Goal: Task Accomplishment & Management: Manage account settings

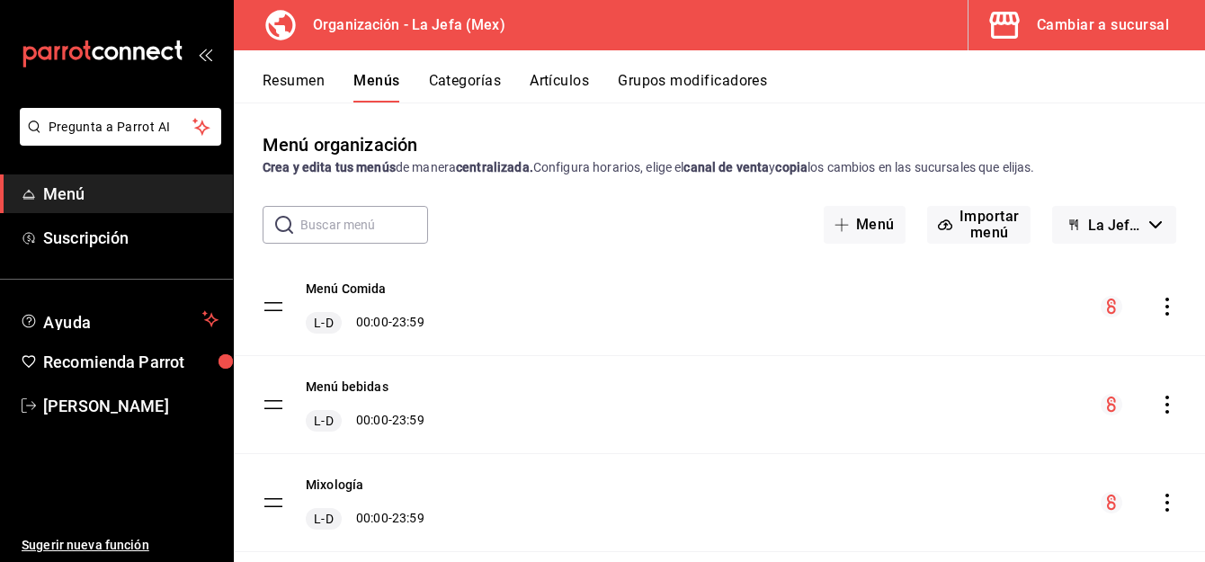
click at [1159, 403] on icon "actions" at bounding box center [1168, 405] width 18 height 18
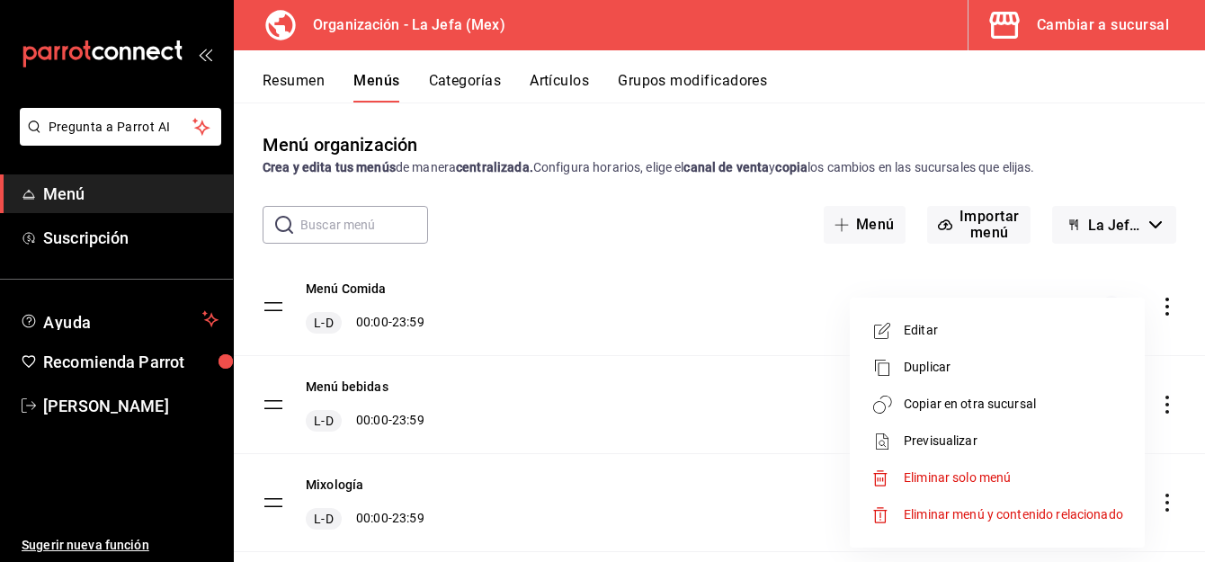
click at [1011, 398] on span "Copiar en otra sucursal" at bounding box center [1013, 404] width 219 height 19
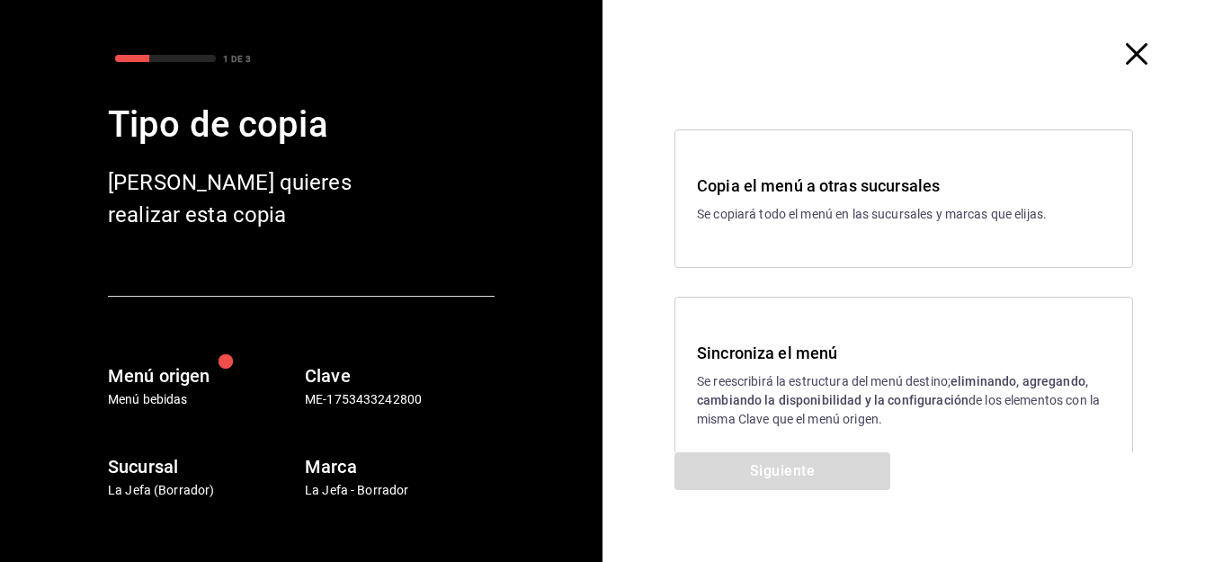
click at [714, 380] on p "Se reescribirá la estructura del menú destino; eliminando, agregando, cambiando…" at bounding box center [904, 400] width 414 height 57
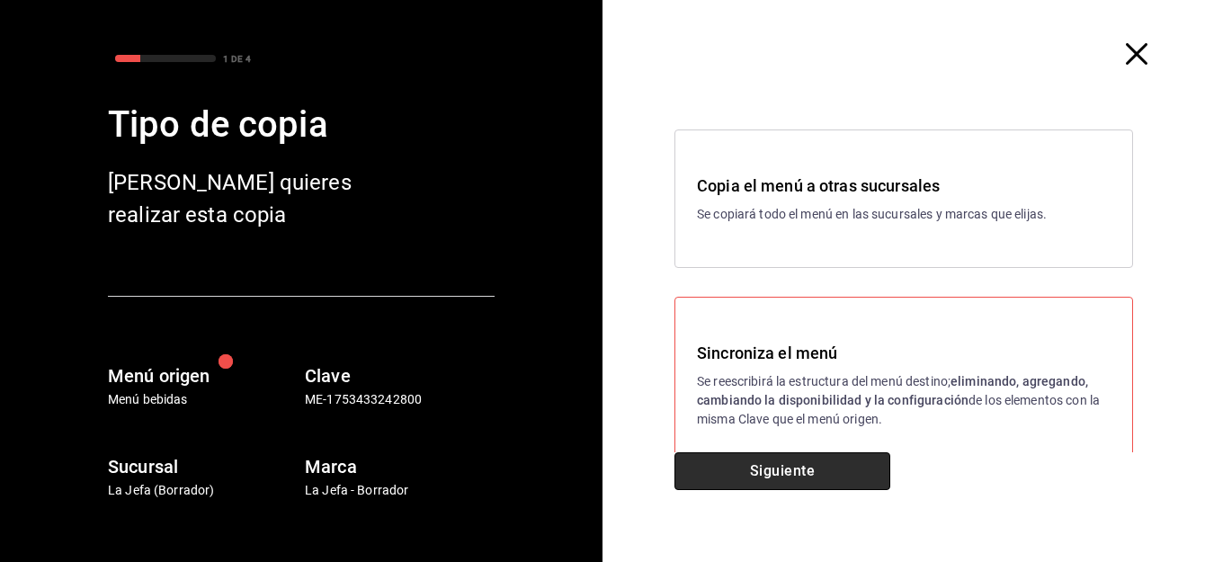
click at [743, 476] on button "Siguiente" at bounding box center [783, 471] width 216 height 38
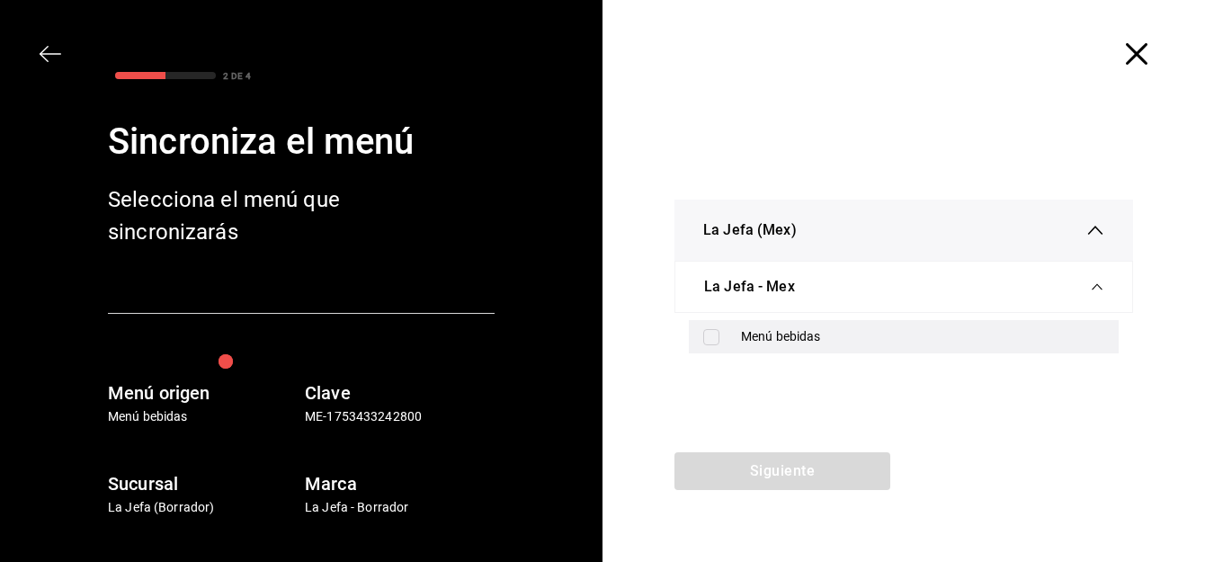
click at [712, 335] on input "checkbox" at bounding box center [711, 337] width 16 height 16
checkbox input "true"
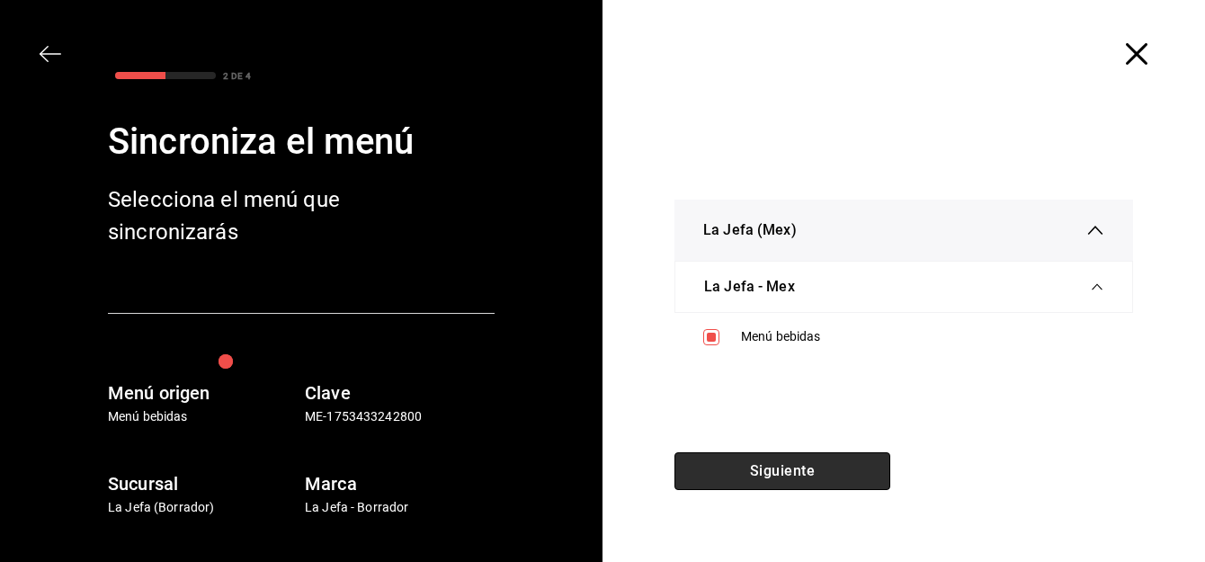
click at [746, 459] on button "Siguiente" at bounding box center [783, 471] width 216 height 38
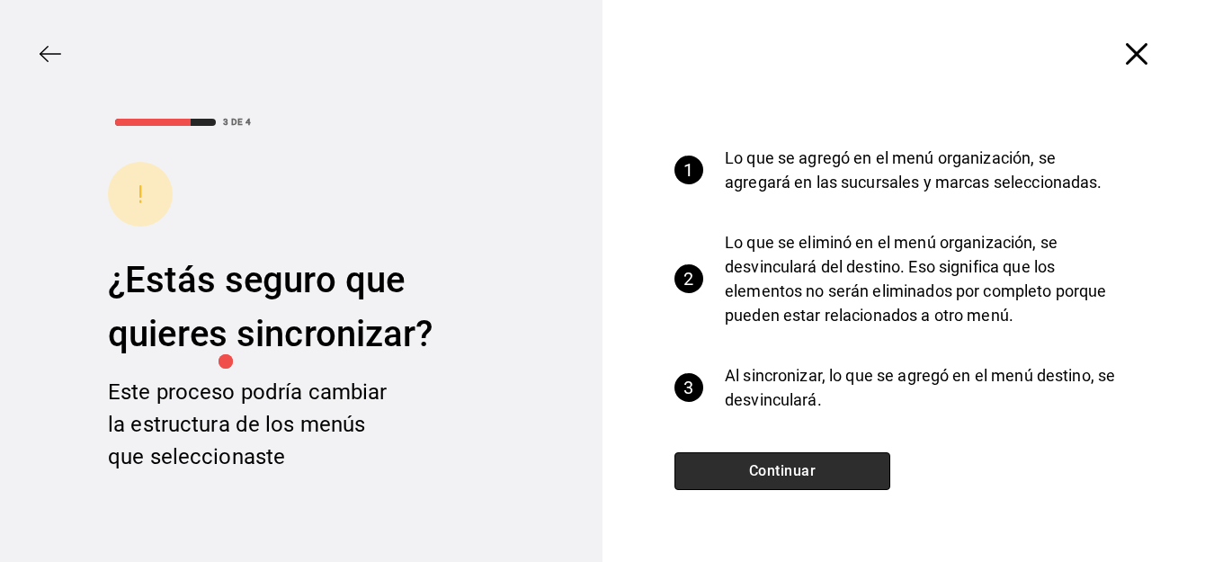
click at [748, 461] on button "Continuar" at bounding box center [783, 471] width 216 height 38
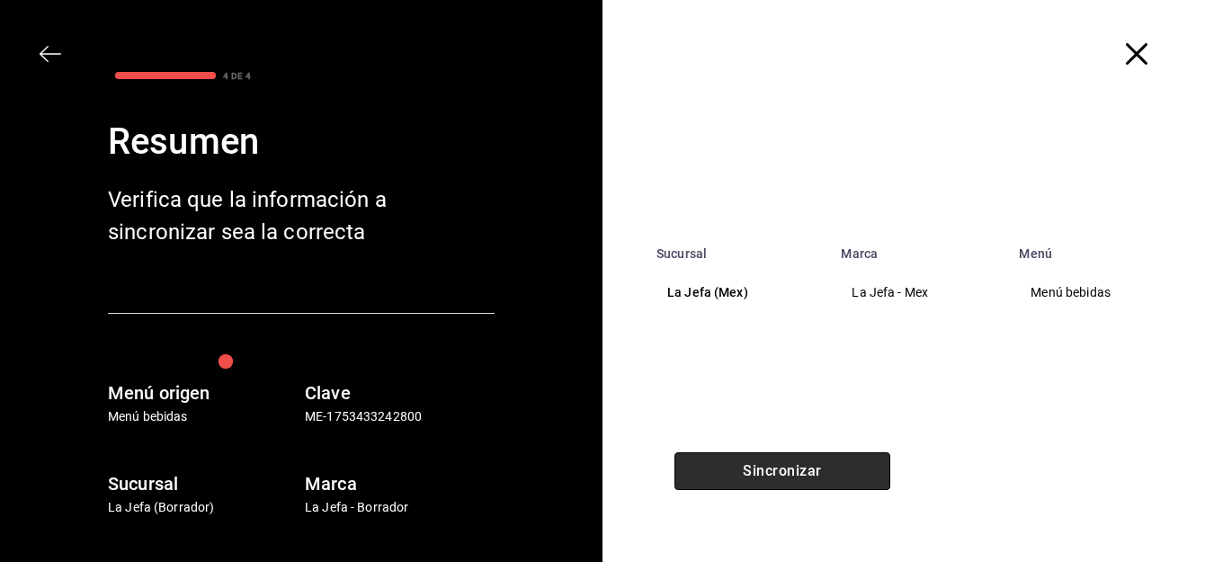
click at [748, 461] on button "Sincronizar" at bounding box center [783, 471] width 216 height 38
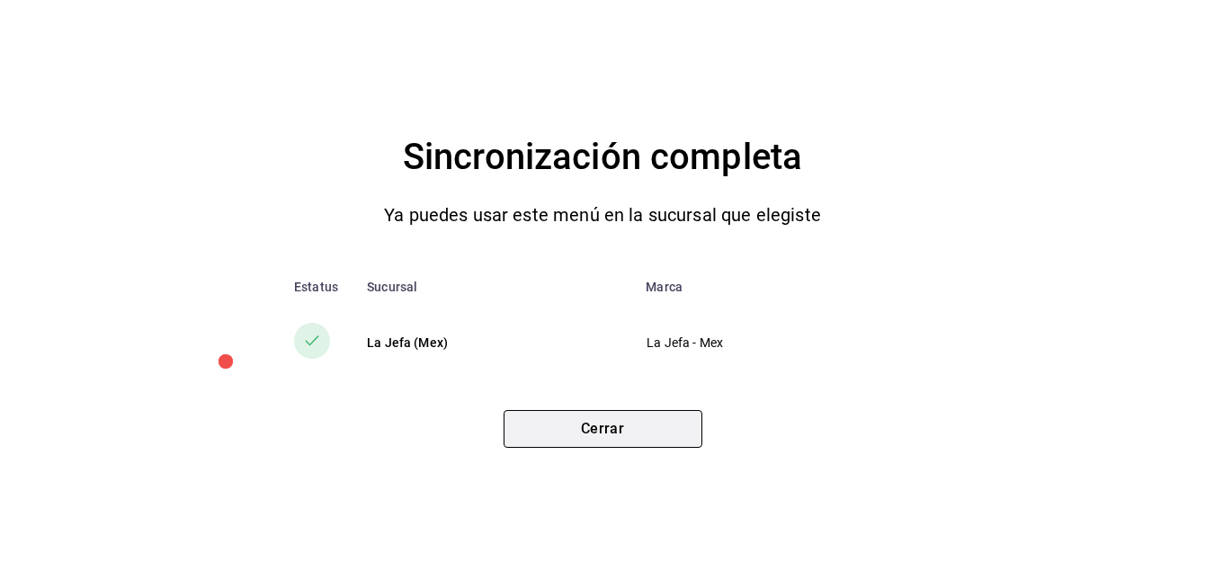
click at [641, 431] on button "Cerrar" at bounding box center [603, 429] width 199 height 38
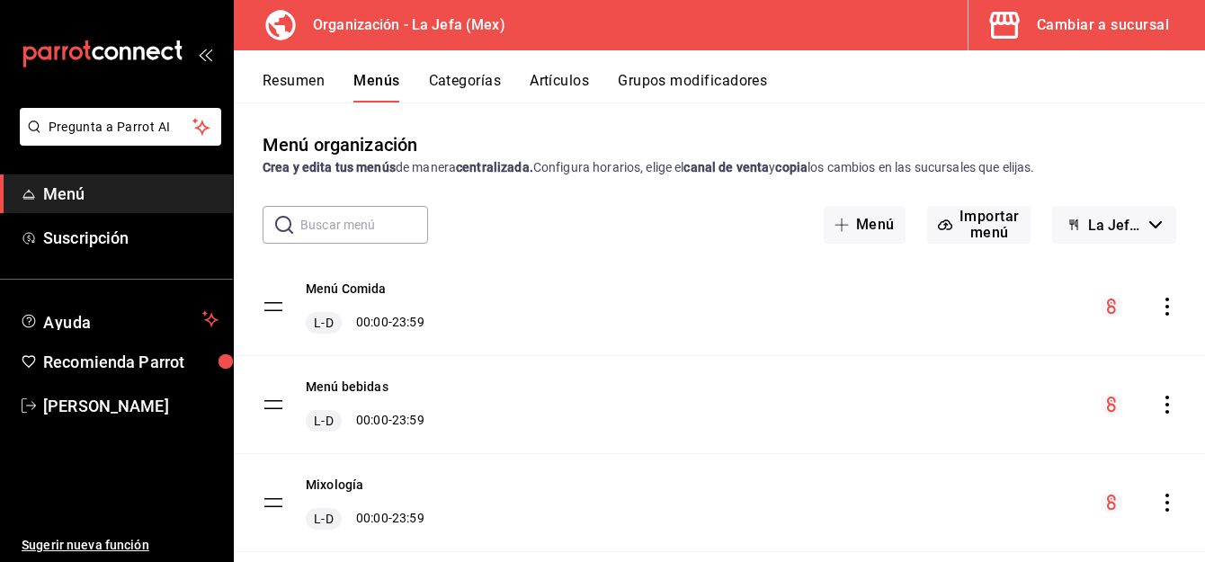
click at [562, 86] on button "Artículos" at bounding box center [559, 87] width 59 height 31
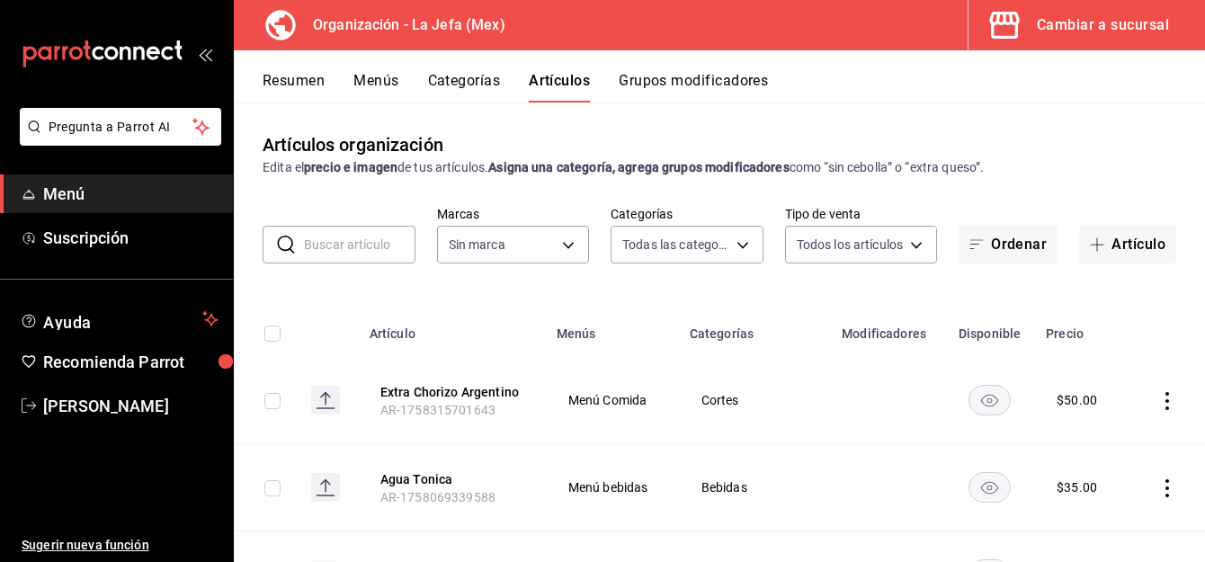
type input "058dbf38-10d5-49e9-8196-fe3ae280a5cc,5d70752b-b594-4e4c-bf8e-a7aab686035c,1f52b…"
type input "50befb75-0fe5-4750-904c-e3b126ae6c81"
click at [1099, 250] on button "Artículo" at bounding box center [1127, 245] width 97 height 38
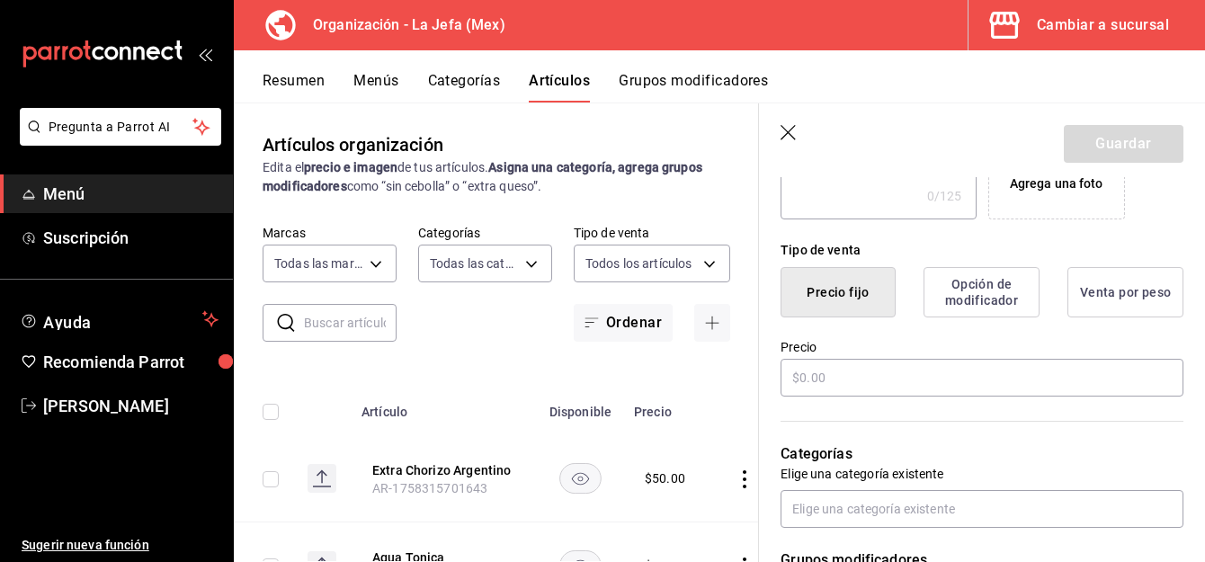
scroll to position [382, 0]
type input "Coca cola Ligth"
click at [812, 379] on input "text" at bounding box center [982, 377] width 403 height 38
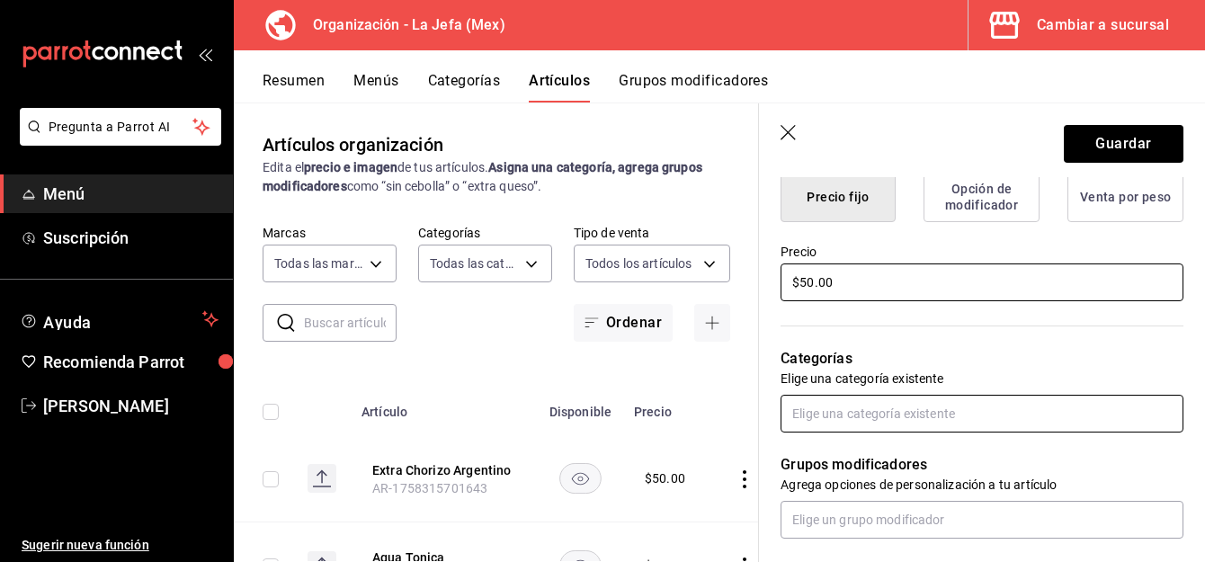
scroll to position [478, 0]
type input "$50.00"
click at [886, 403] on input "text" at bounding box center [982, 413] width 403 height 38
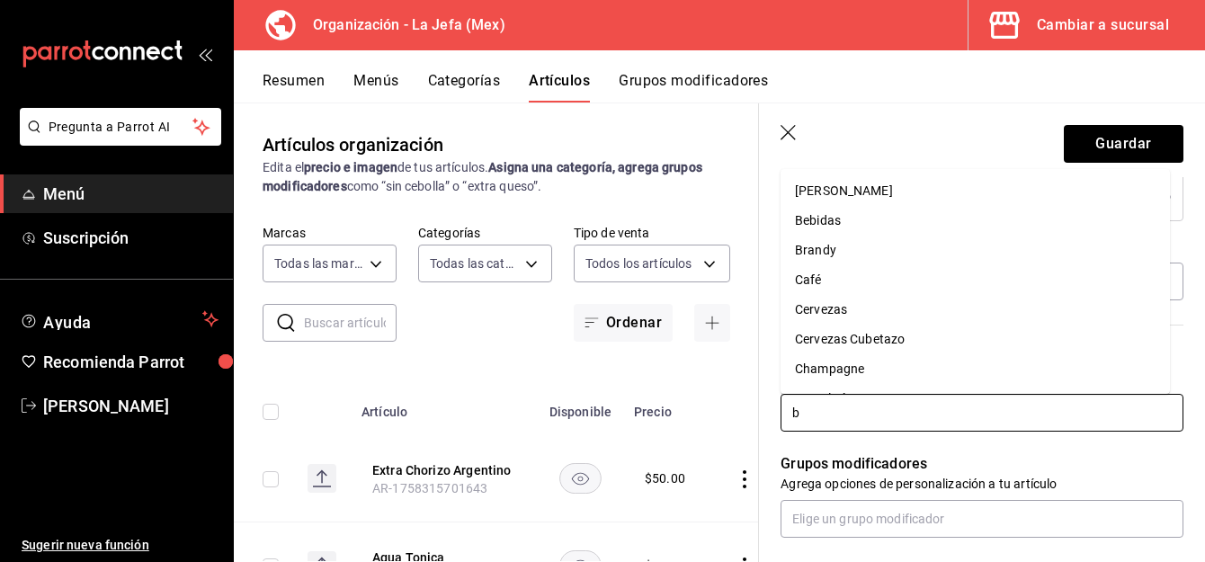
type input "be"
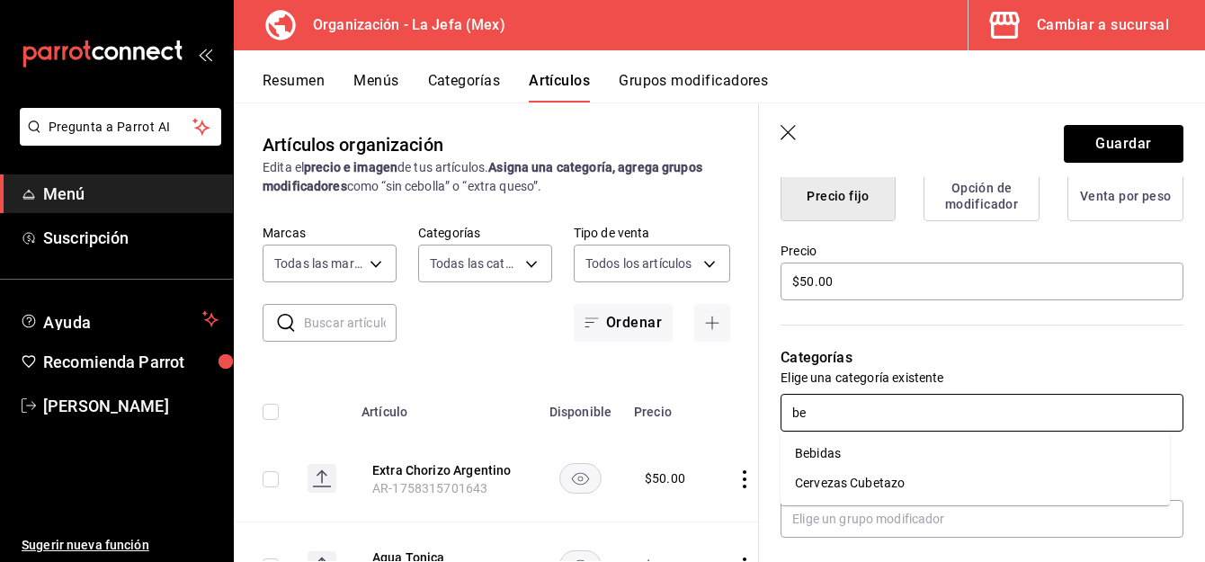
click at [830, 454] on li "Bebidas" at bounding box center [976, 454] width 390 height 30
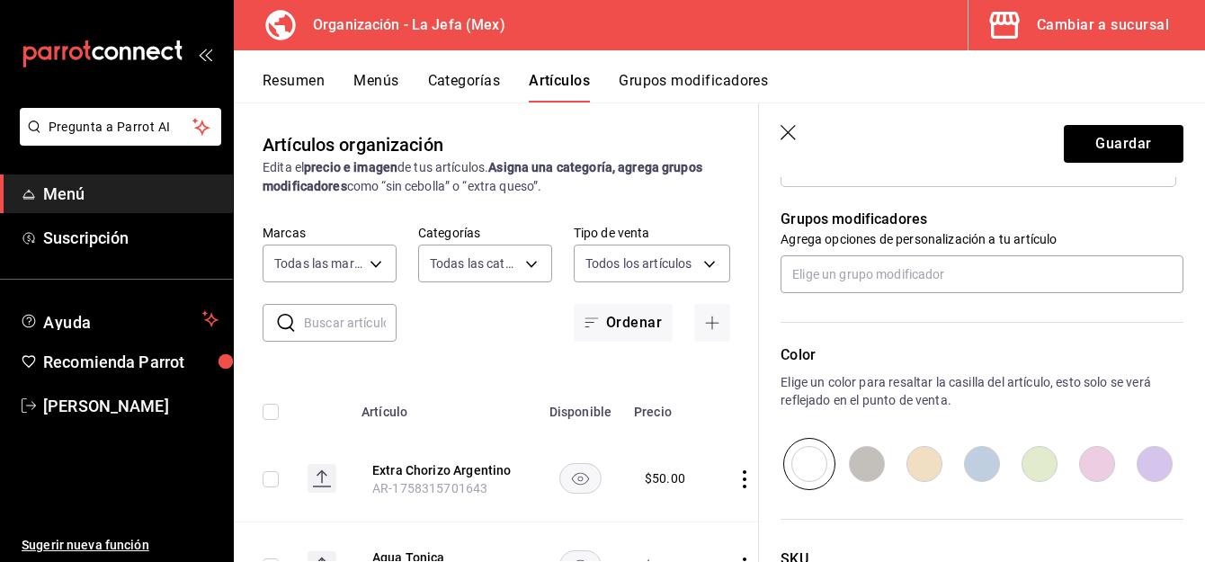
scroll to position [781, 0]
click at [1085, 153] on button "Guardar" at bounding box center [1124, 144] width 120 height 38
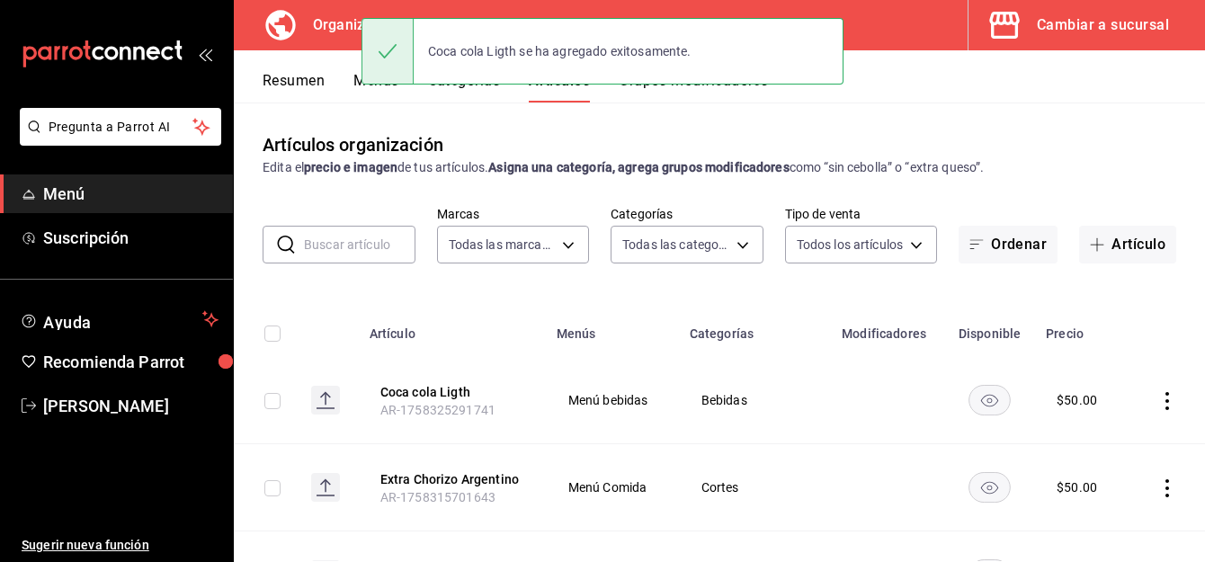
click at [354, 81] on button "Menús" at bounding box center [376, 87] width 45 height 31
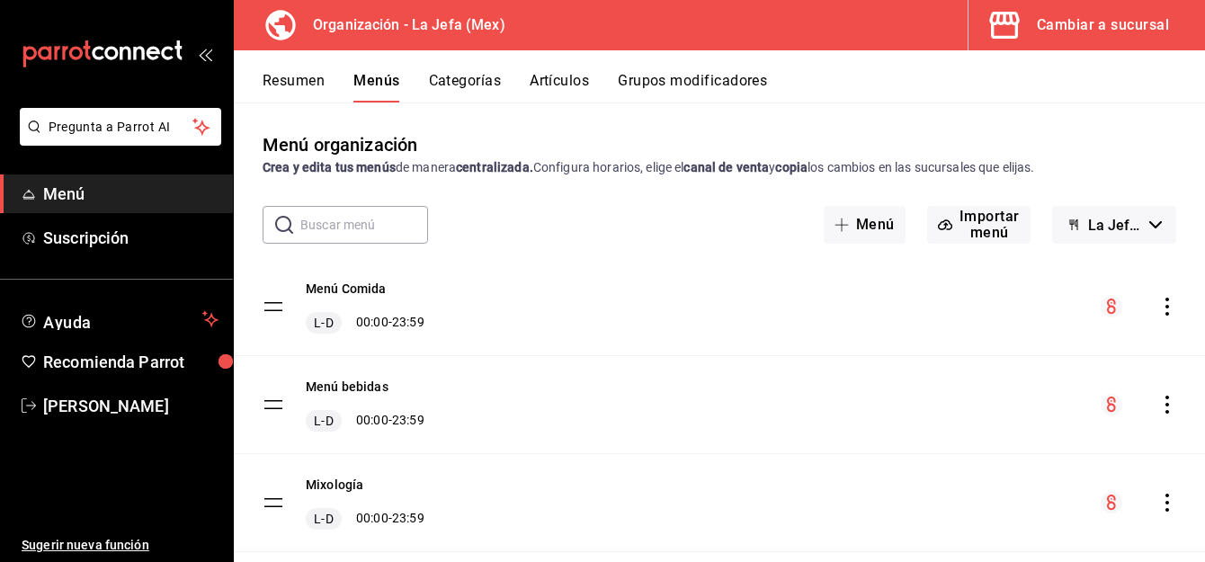
click at [1165, 403] on div "Menú bebidas [PERSON_NAME] 00:00 - 23:59" at bounding box center [720, 404] width 972 height 97
click at [1159, 406] on icon "actions" at bounding box center [1168, 405] width 18 height 18
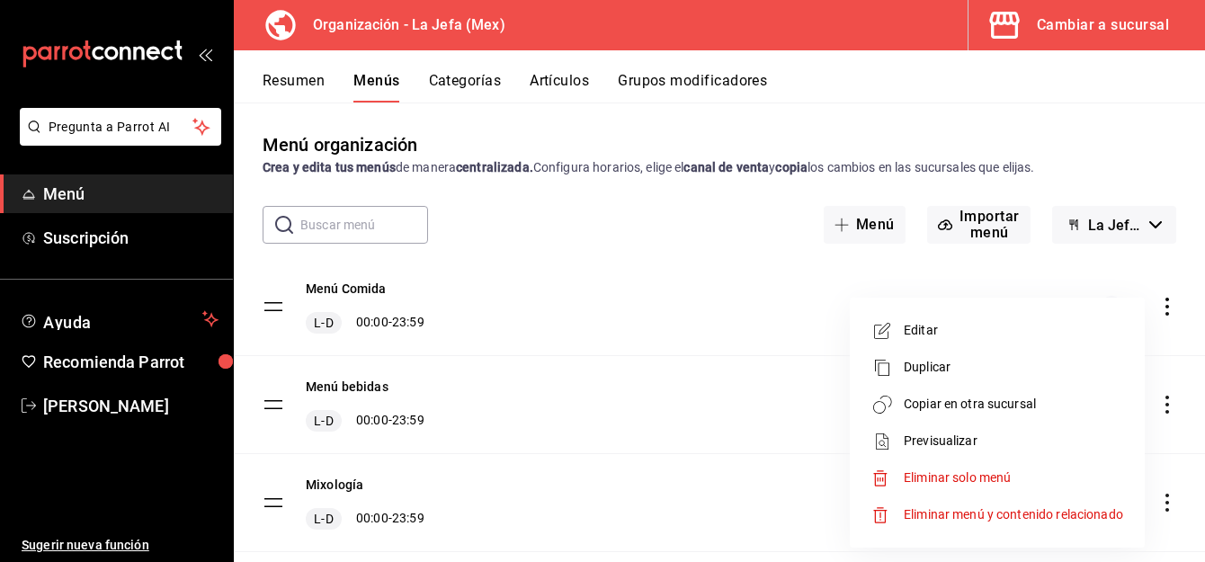
click at [991, 401] on span "Copiar en otra sucursal" at bounding box center [1013, 404] width 219 height 19
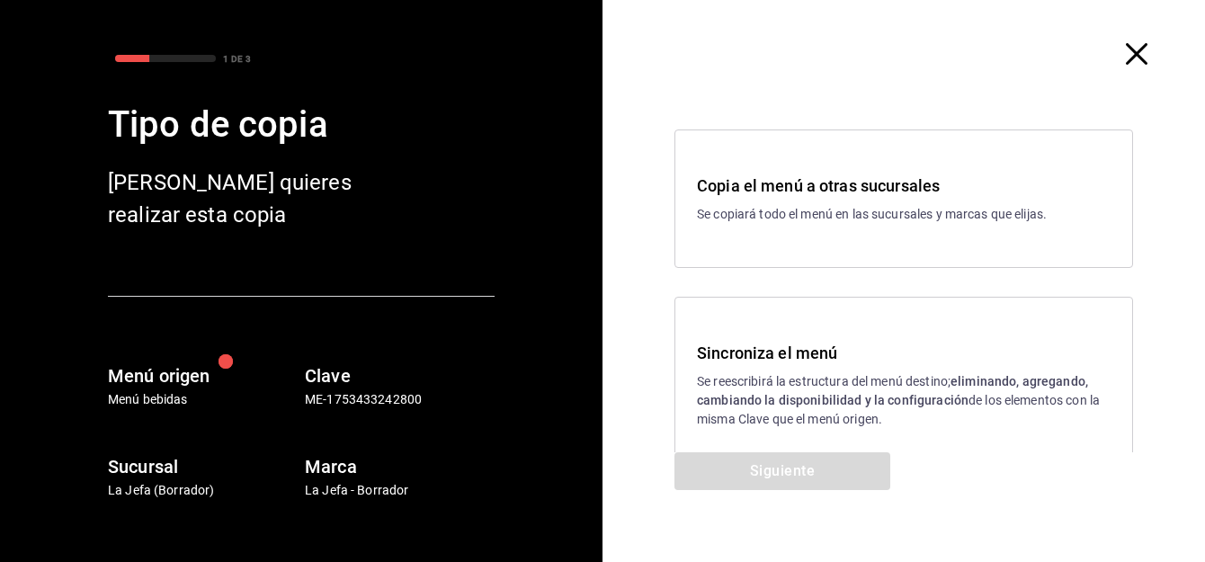
click at [740, 355] on h3 "Sincroniza el menú" at bounding box center [904, 353] width 414 height 24
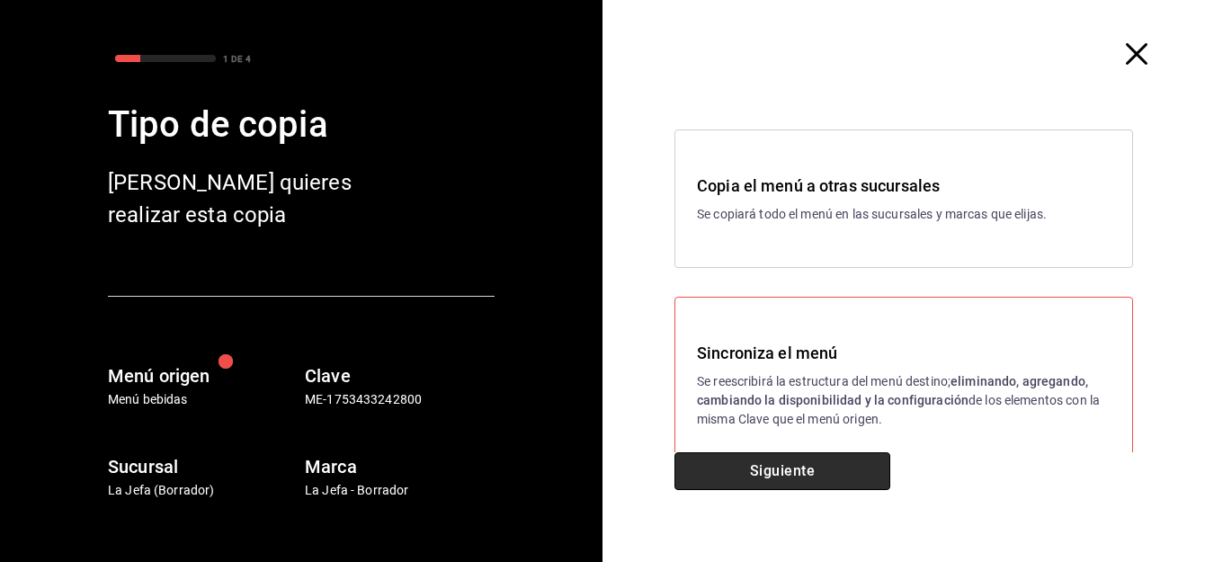
click at [769, 476] on button "Siguiente" at bounding box center [783, 471] width 216 height 38
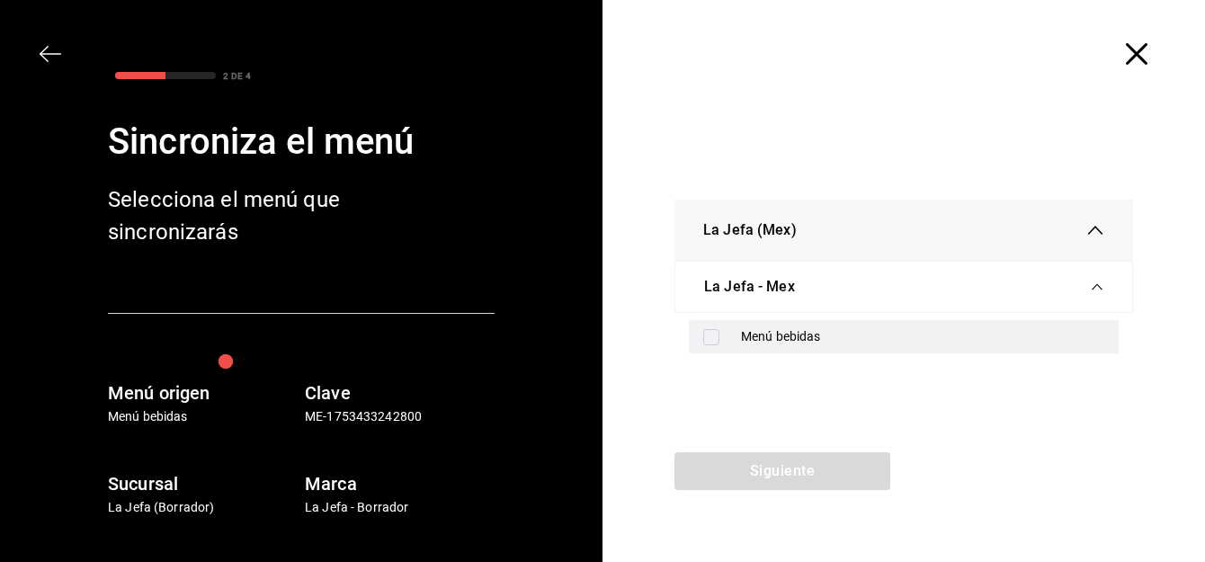
click at [716, 346] on div "Menú bebidas" at bounding box center [904, 336] width 430 height 33
checkbox input "true"
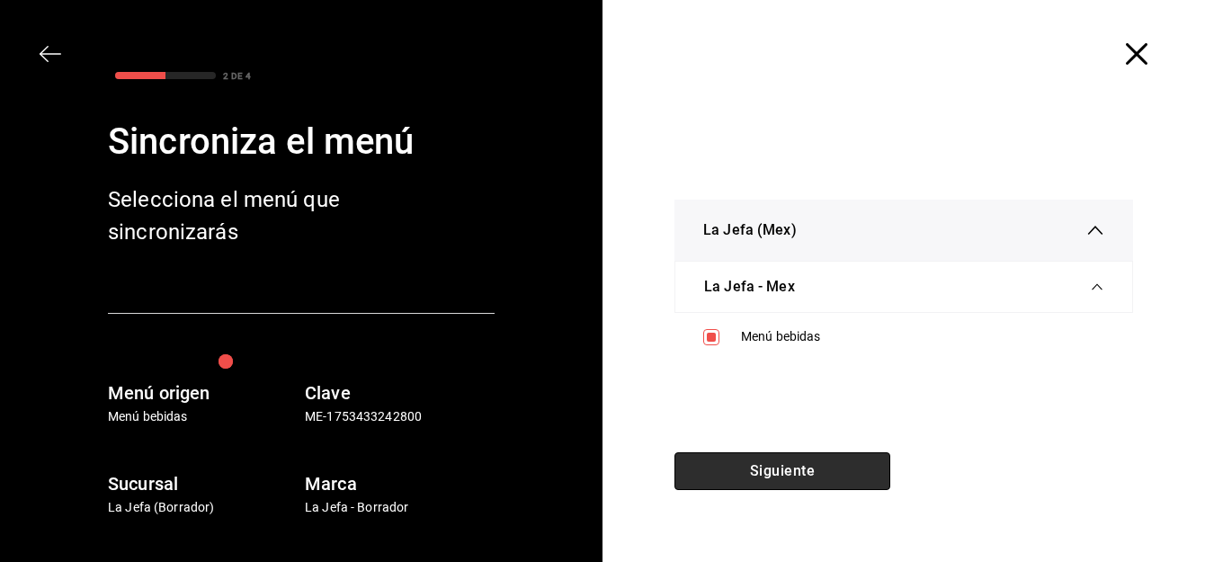
click at [748, 462] on button "Siguiente" at bounding box center [783, 471] width 216 height 38
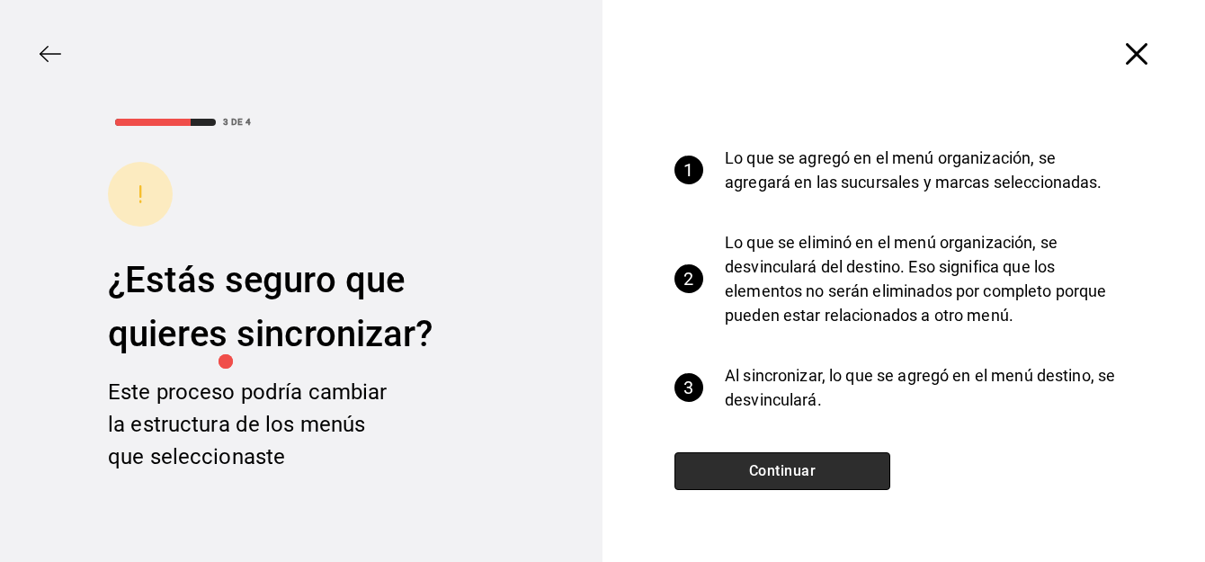
click at [748, 462] on button "Continuar" at bounding box center [783, 471] width 216 height 38
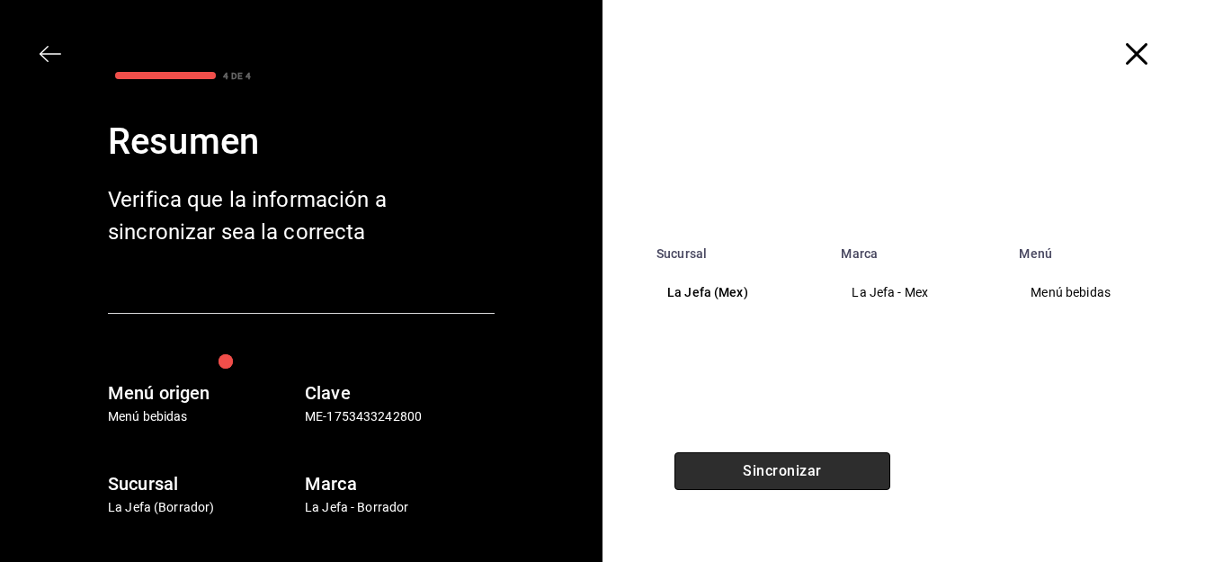
click at [748, 462] on button "Sincronizar" at bounding box center [783, 471] width 216 height 38
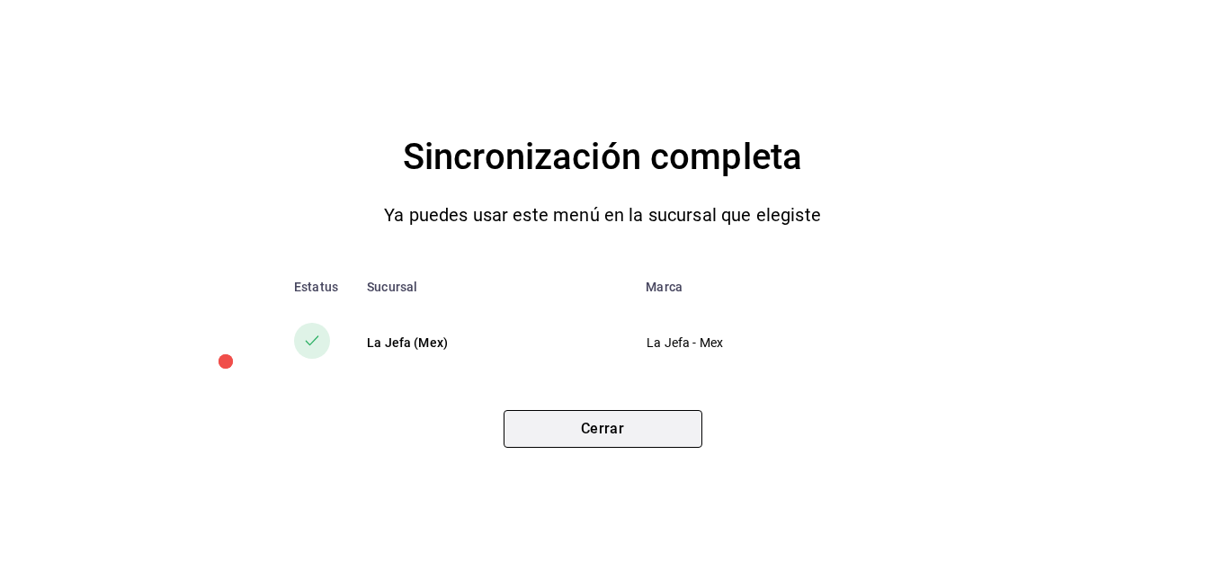
click at [650, 427] on button "Cerrar" at bounding box center [603, 429] width 199 height 38
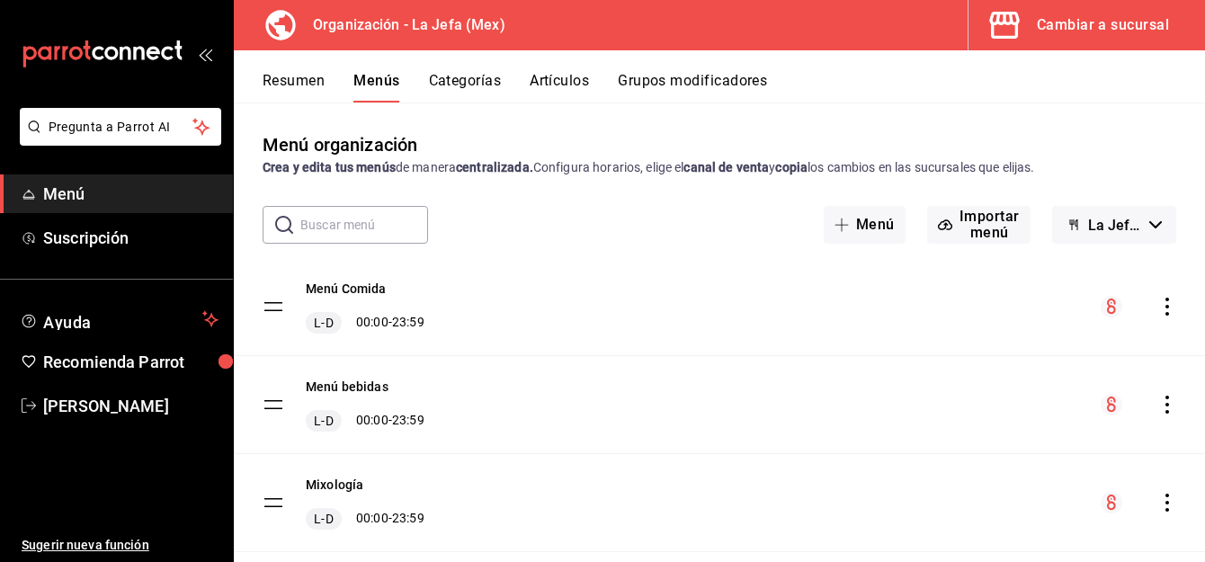
click at [567, 76] on button "Artículos" at bounding box center [559, 87] width 59 height 31
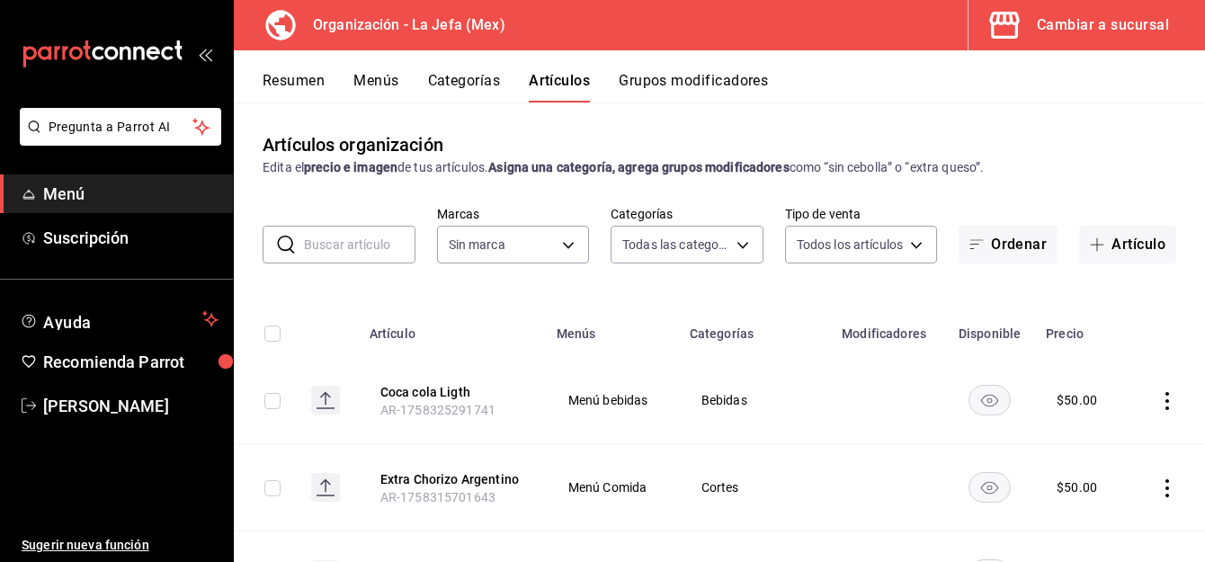
type input "058dbf38-10d5-49e9-8196-fe3ae280a5cc,5d70752b-b594-4e4c-bf8e-a7aab686035c,1f52b…"
type input "50befb75-0fe5-4750-904c-e3b126ae6c81"
click at [1115, 243] on button "Artículo" at bounding box center [1127, 245] width 97 height 38
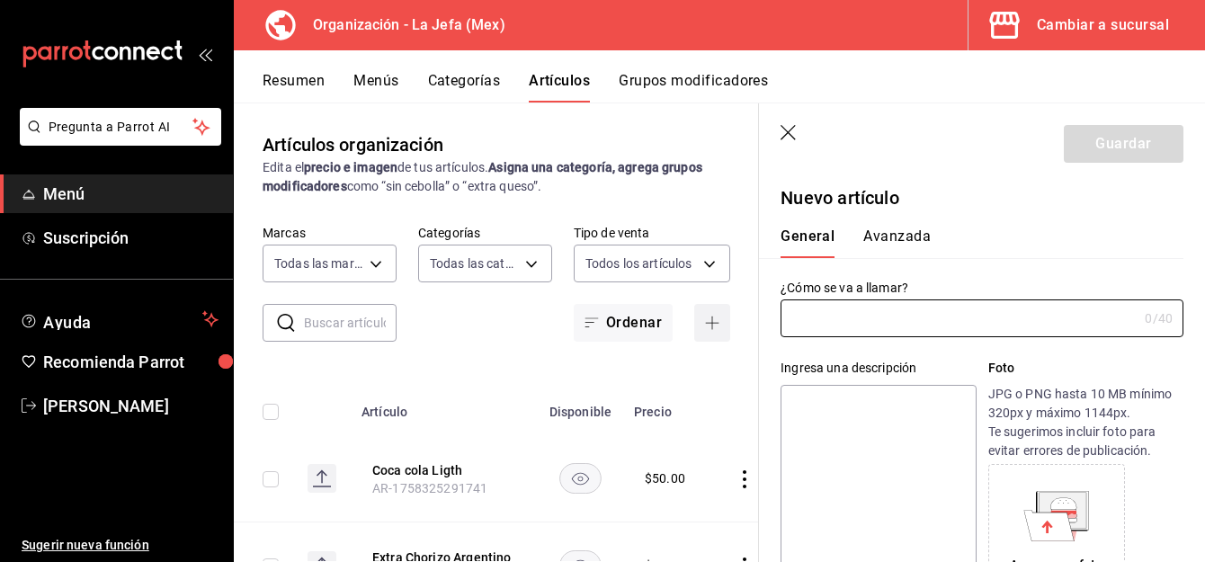
type input "AR-1758326040807"
click at [954, 324] on input "text" at bounding box center [959, 318] width 357 height 36
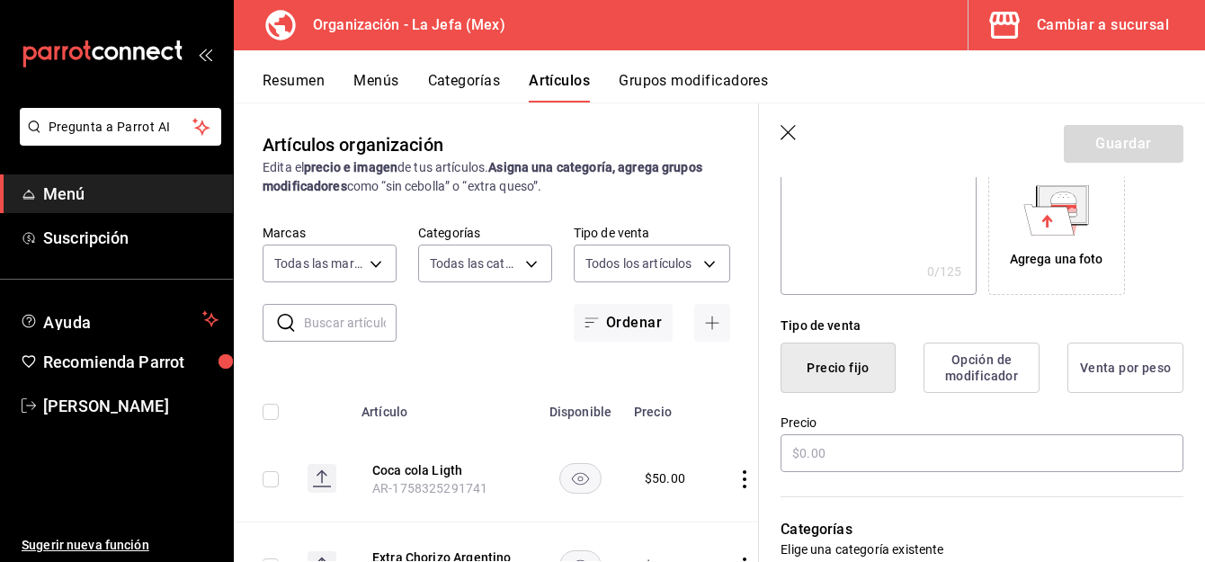
scroll to position [307, 0]
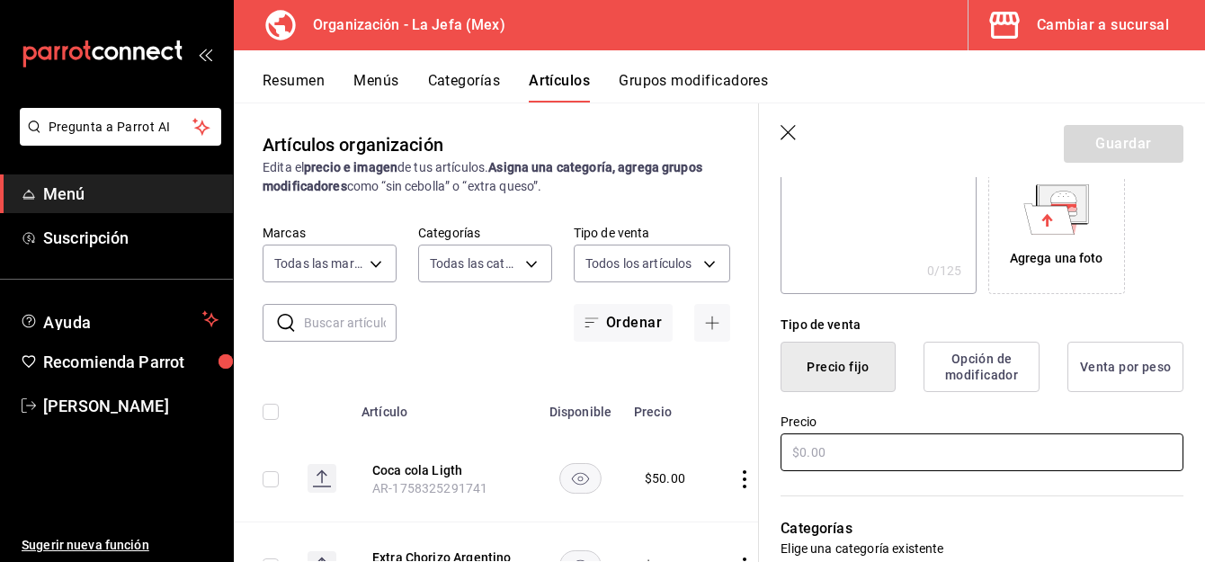
type input "Tecate Light"
click at [874, 452] on input "text" at bounding box center [982, 453] width 403 height 38
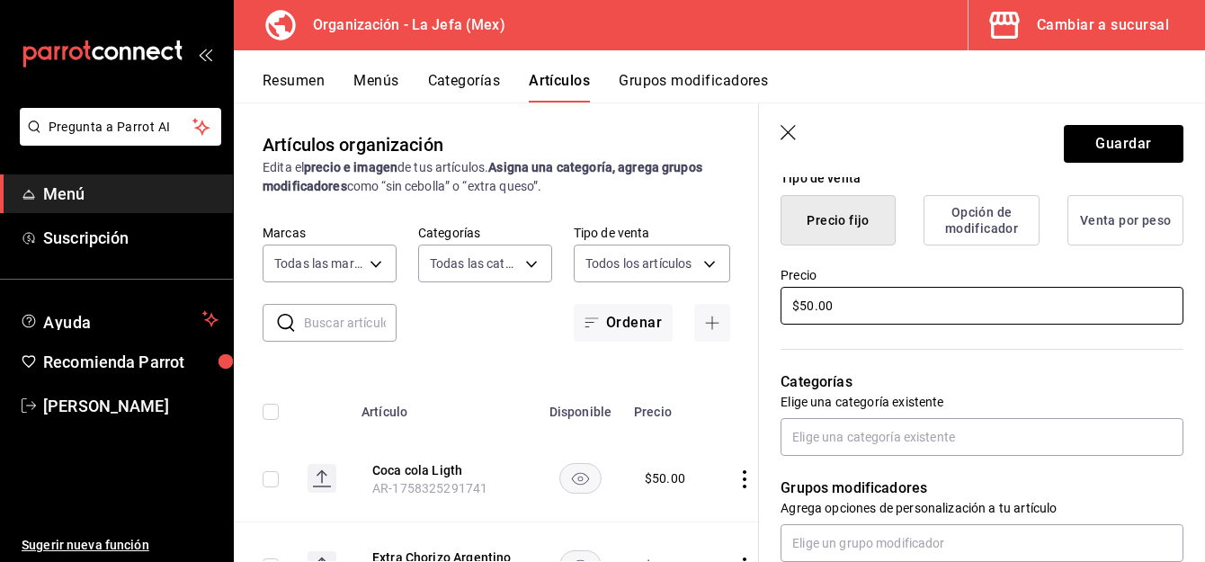
scroll to position [460, 0]
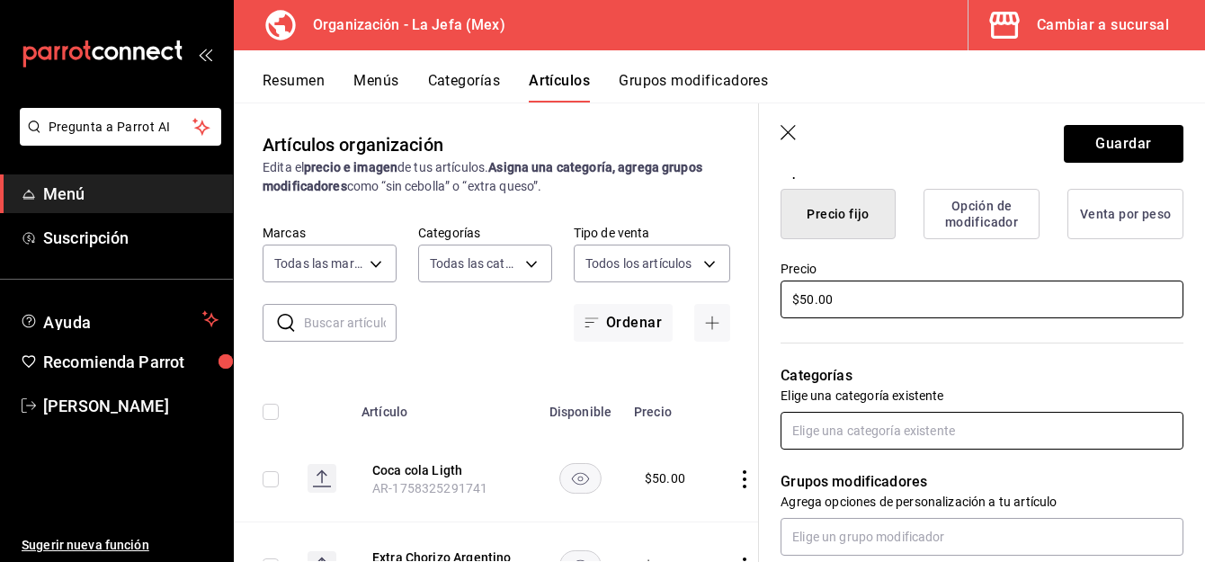
type input "$50.00"
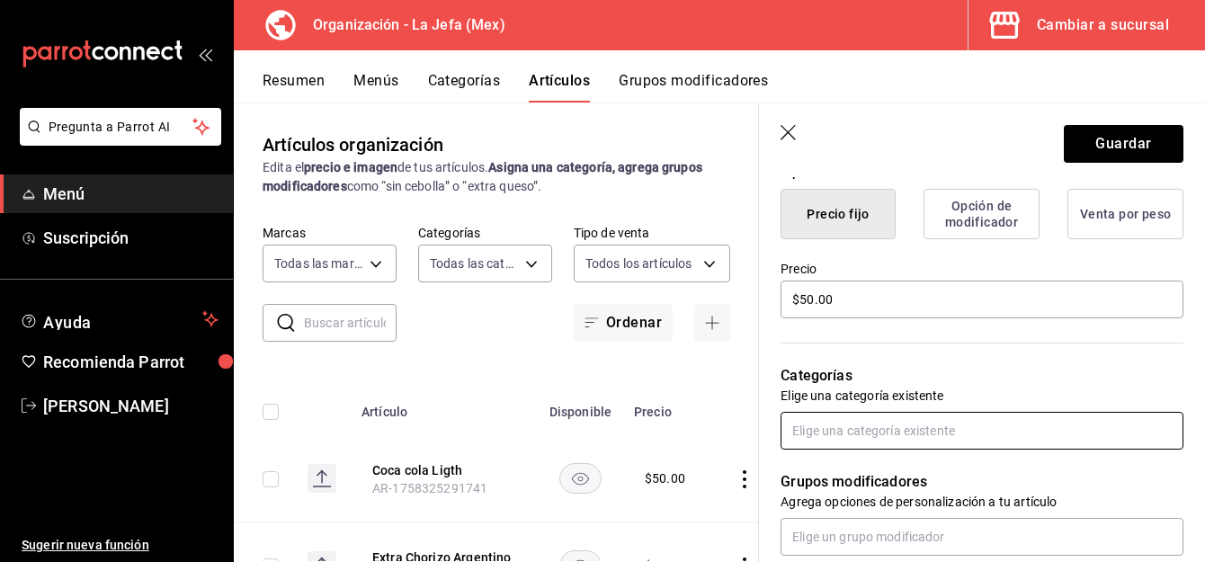
click at [858, 422] on input "text" at bounding box center [982, 431] width 403 height 38
type input "5"
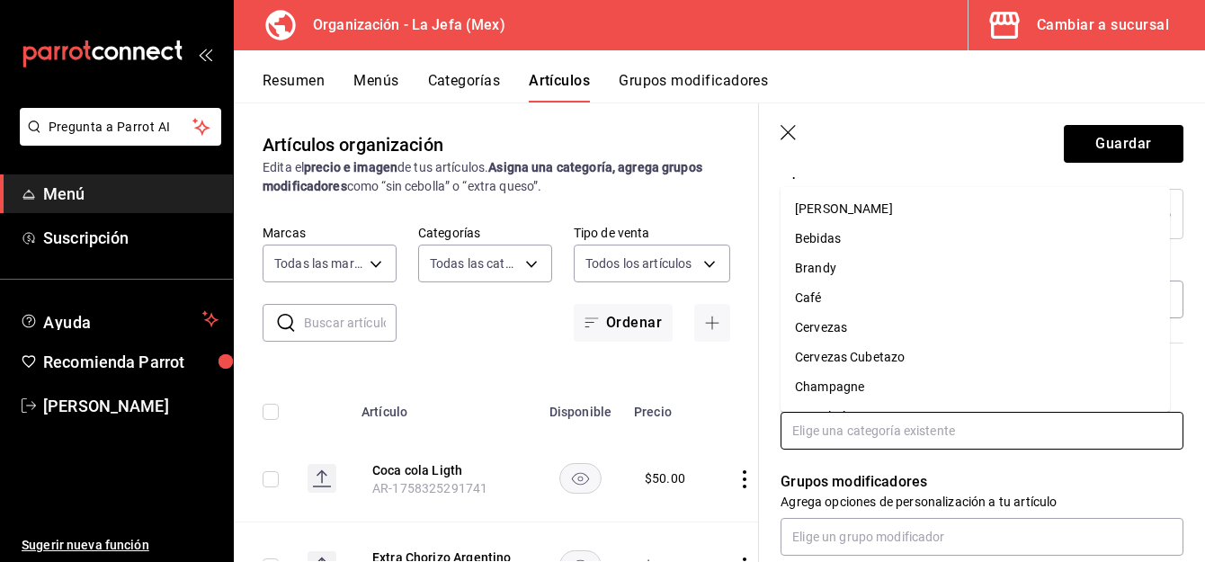
click at [824, 232] on li "Bebidas" at bounding box center [976, 239] width 390 height 30
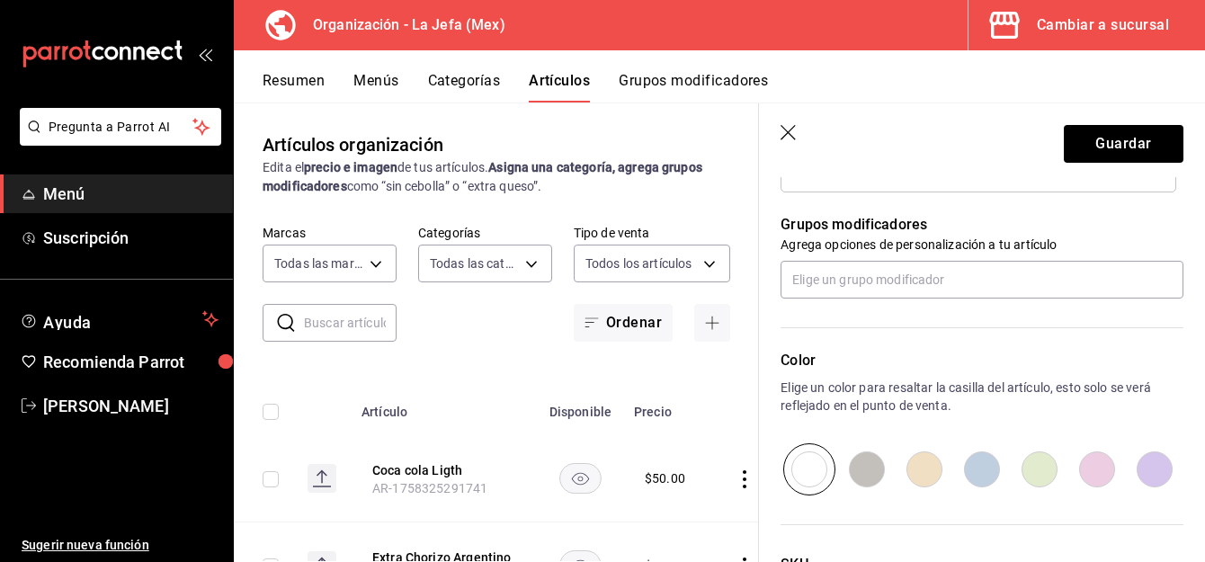
scroll to position [777, 0]
click at [1103, 155] on button "Guardar" at bounding box center [1124, 144] width 120 height 38
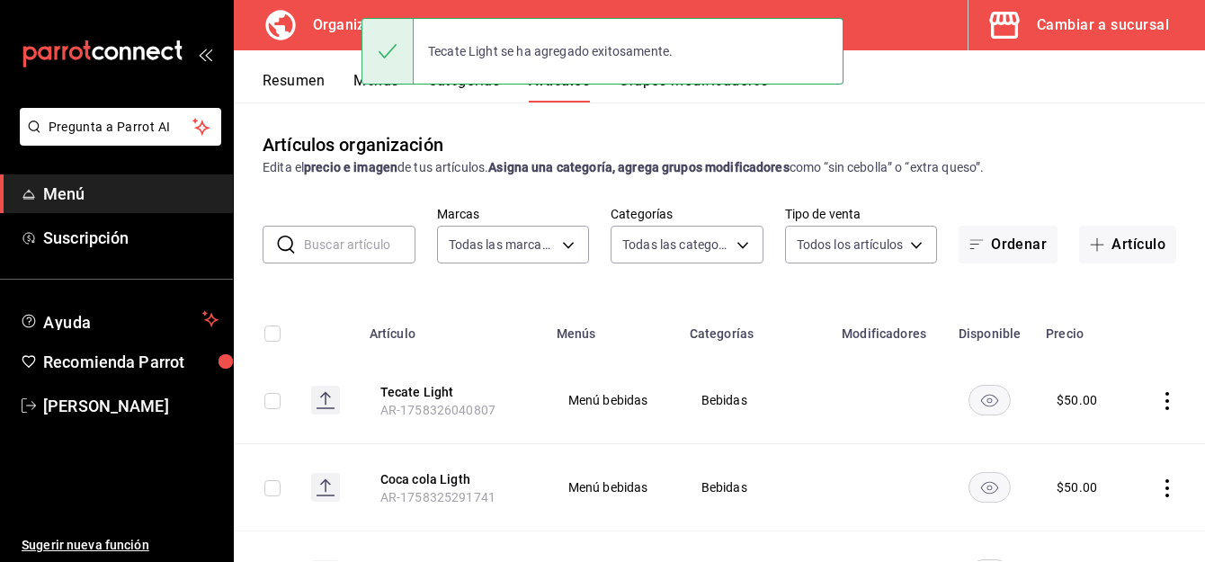
click at [366, 87] on div "Tecate Light se ha agregado exitosamente." at bounding box center [603, 51] width 482 height 77
click at [359, 79] on button "Menús" at bounding box center [376, 87] width 45 height 31
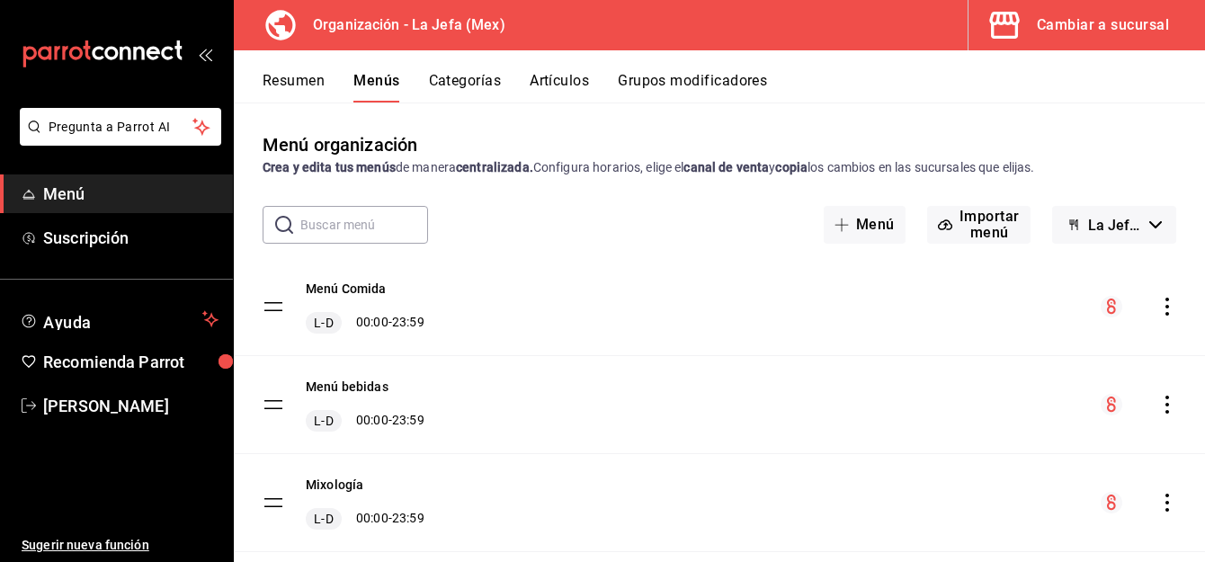
click at [1159, 404] on icon "actions" at bounding box center [1168, 405] width 18 height 18
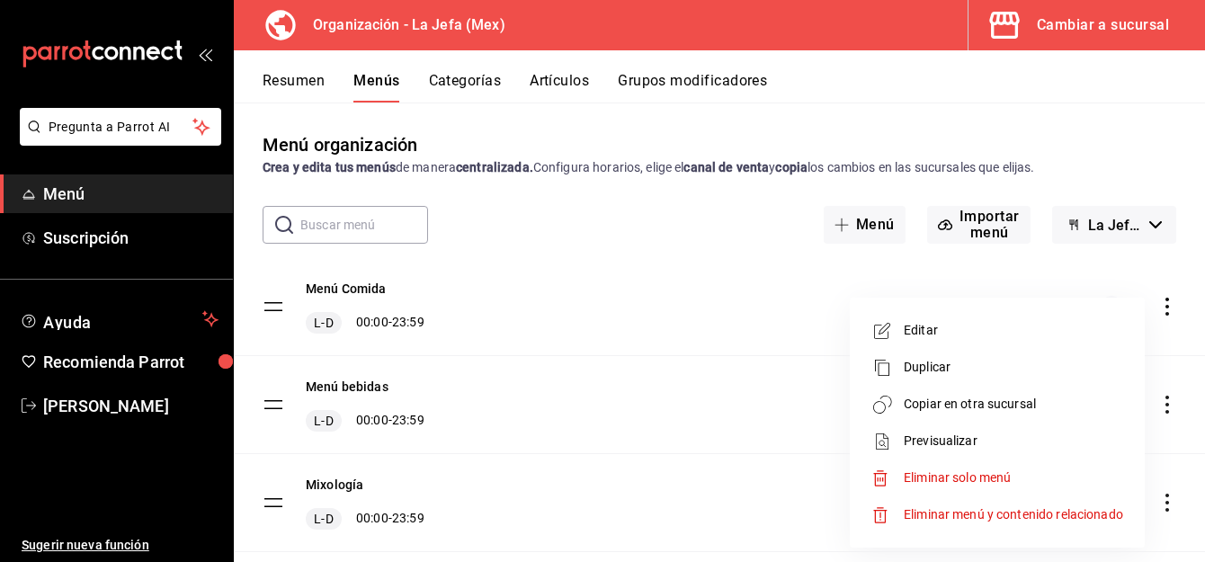
click at [999, 410] on span "Copiar en otra sucursal" at bounding box center [1013, 404] width 219 height 19
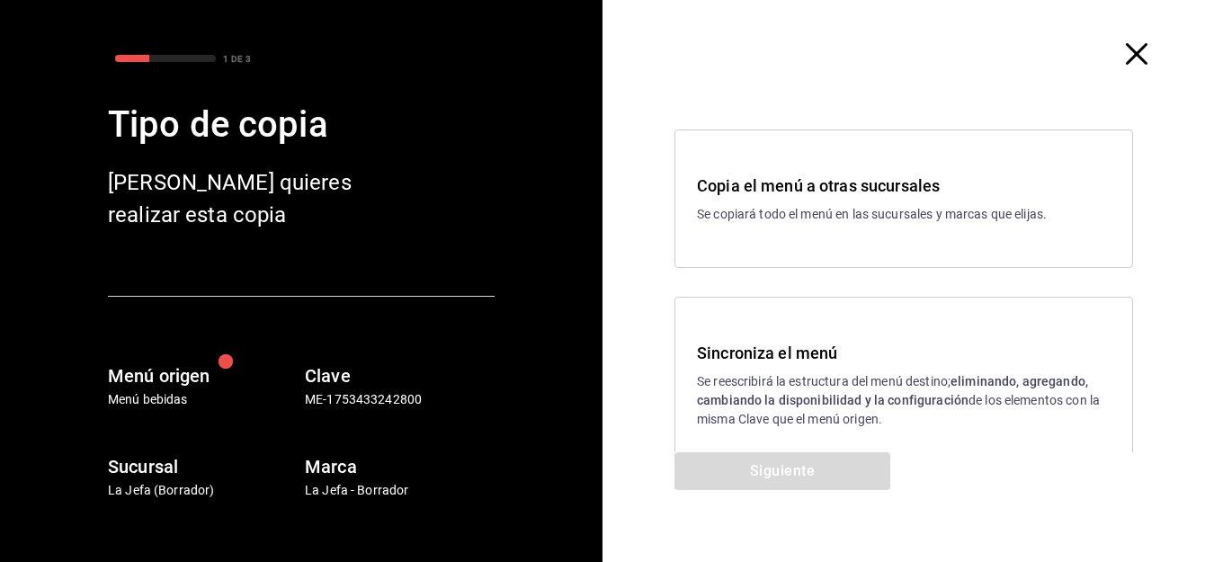
click at [728, 390] on p "Se reescribirá la estructura del menú destino; eliminando, agregando, cambiando…" at bounding box center [904, 400] width 414 height 57
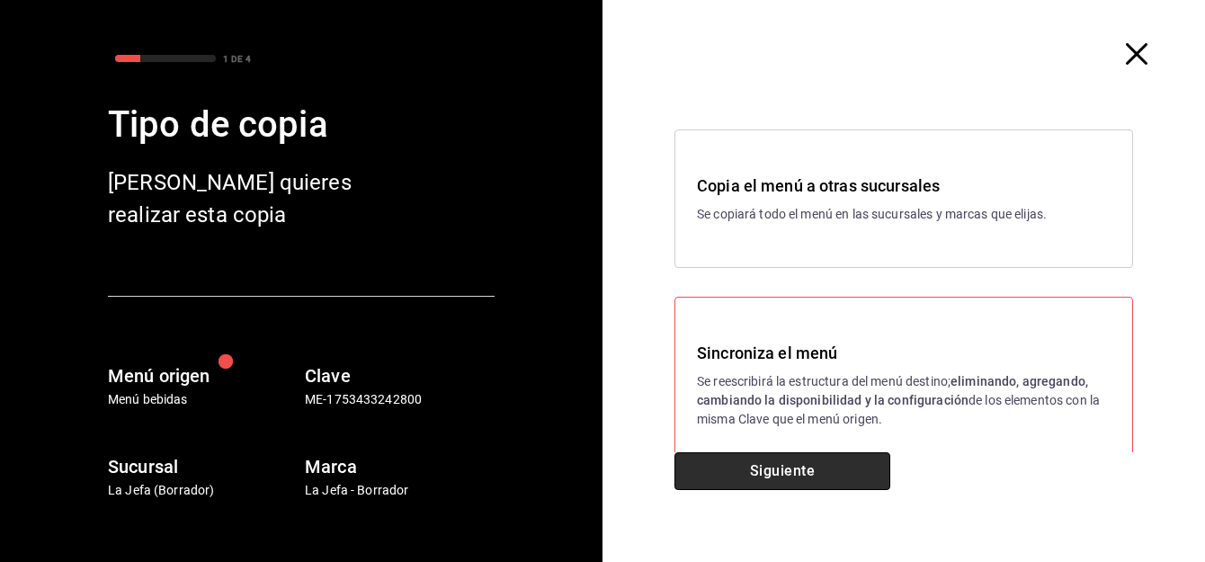
click at [772, 479] on button "Siguiente" at bounding box center [783, 471] width 216 height 38
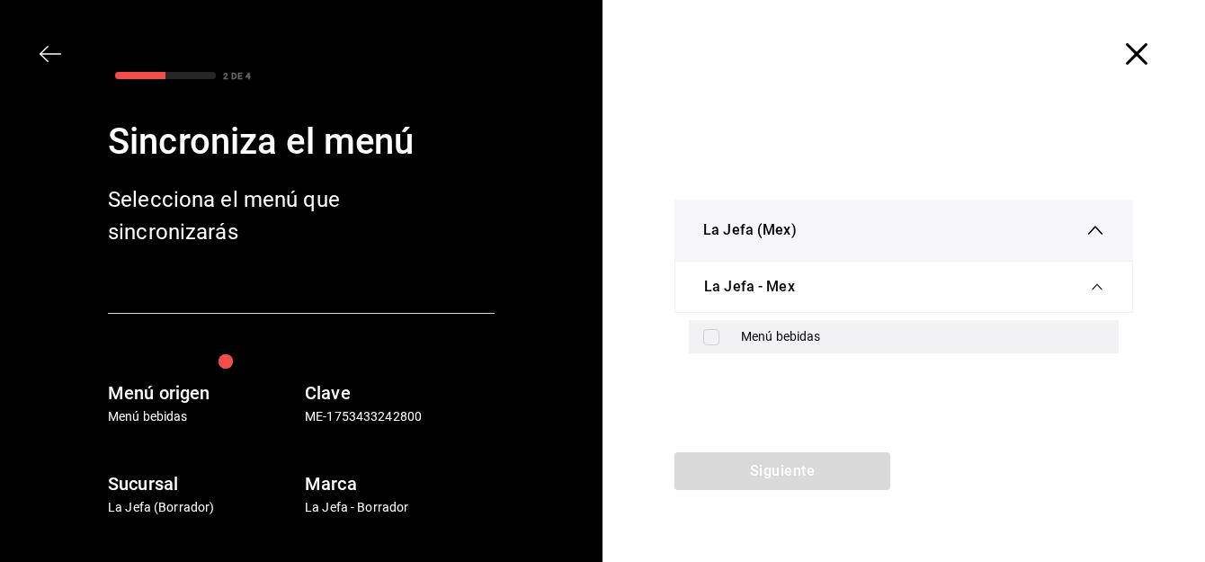
click at [714, 344] on input "checkbox" at bounding box center [711, 337] width 16 height 16
checkbox input "true"
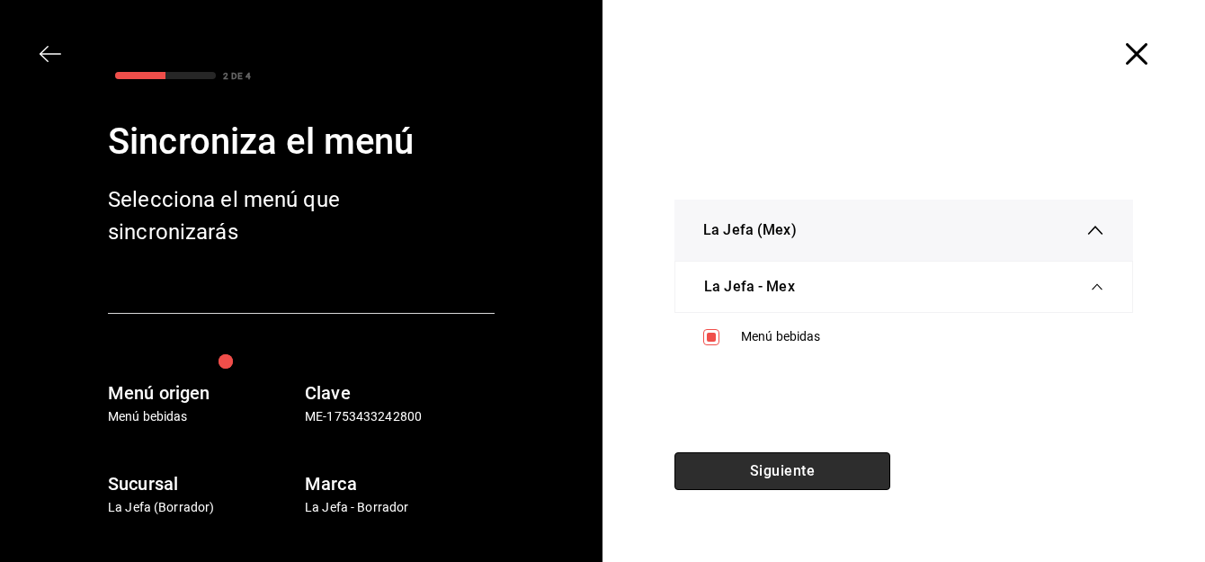
click at [749, 470] on button "Siguiente" at bounding box center [783, 471] width 216 height 38
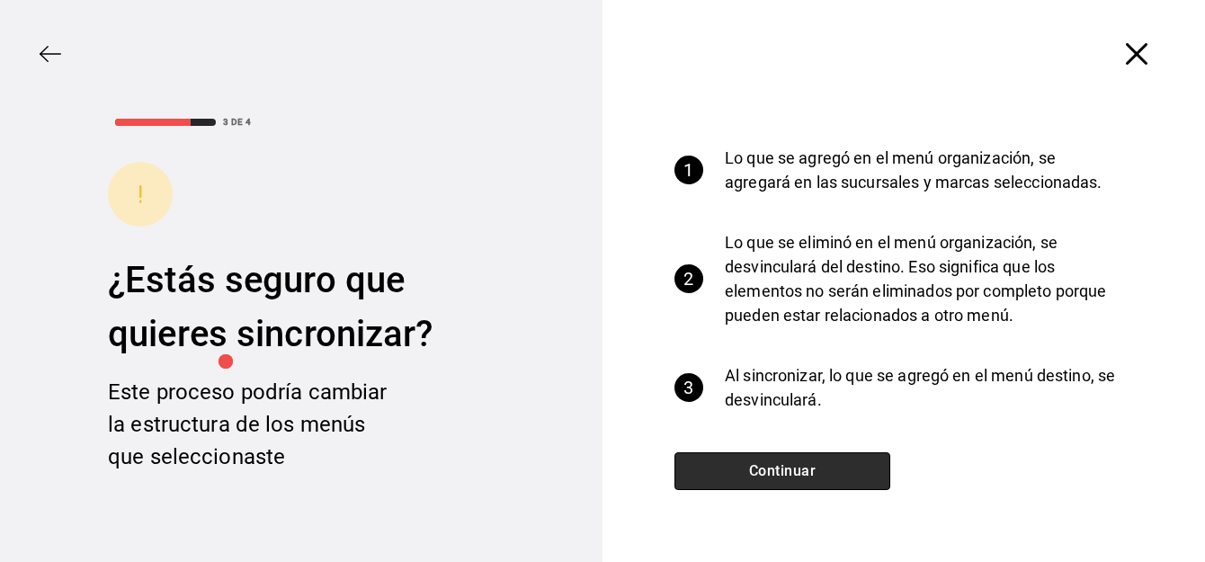
click at [749, 470] on button "Continuar" at bounding box center [783, 471] width 216 height 38
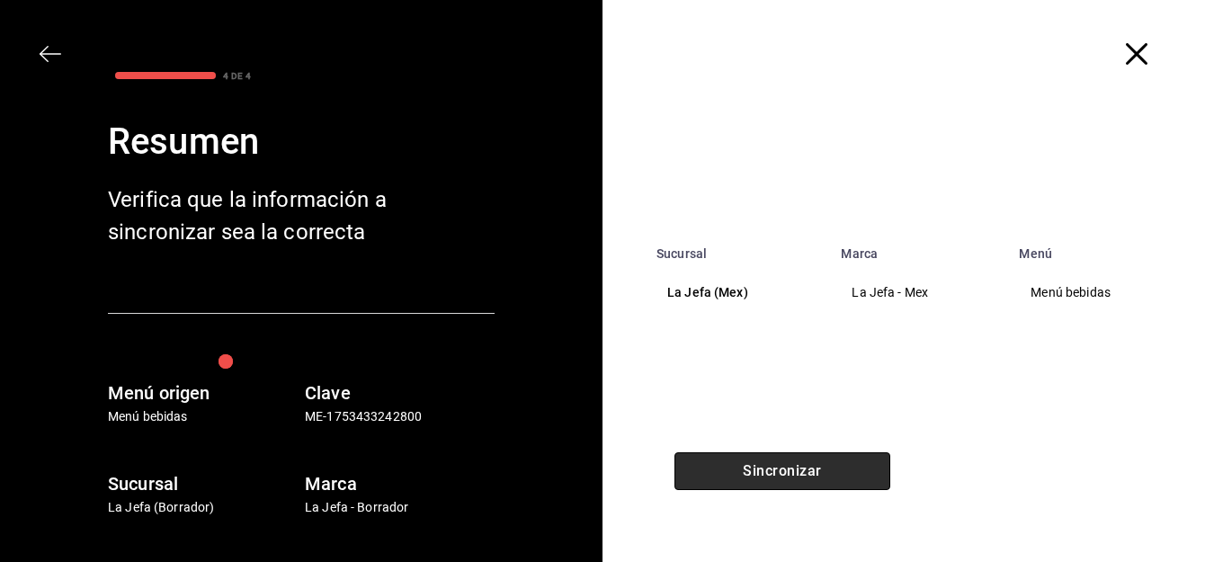
click at [749, 470] on button "Sincronizar" at bounding box center [783, 471] width 216 height 38
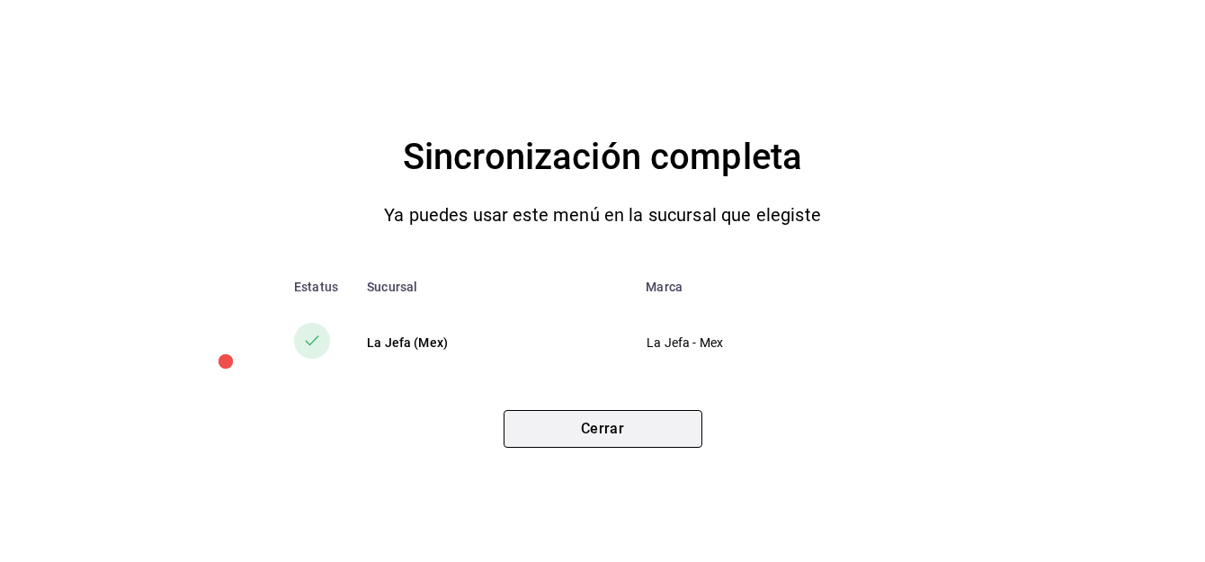
click at [618, 427] on button "Cerrar" at bounding box center [603, 429] width 199 height 38
